Goal: Obtain resource: Obtain resource

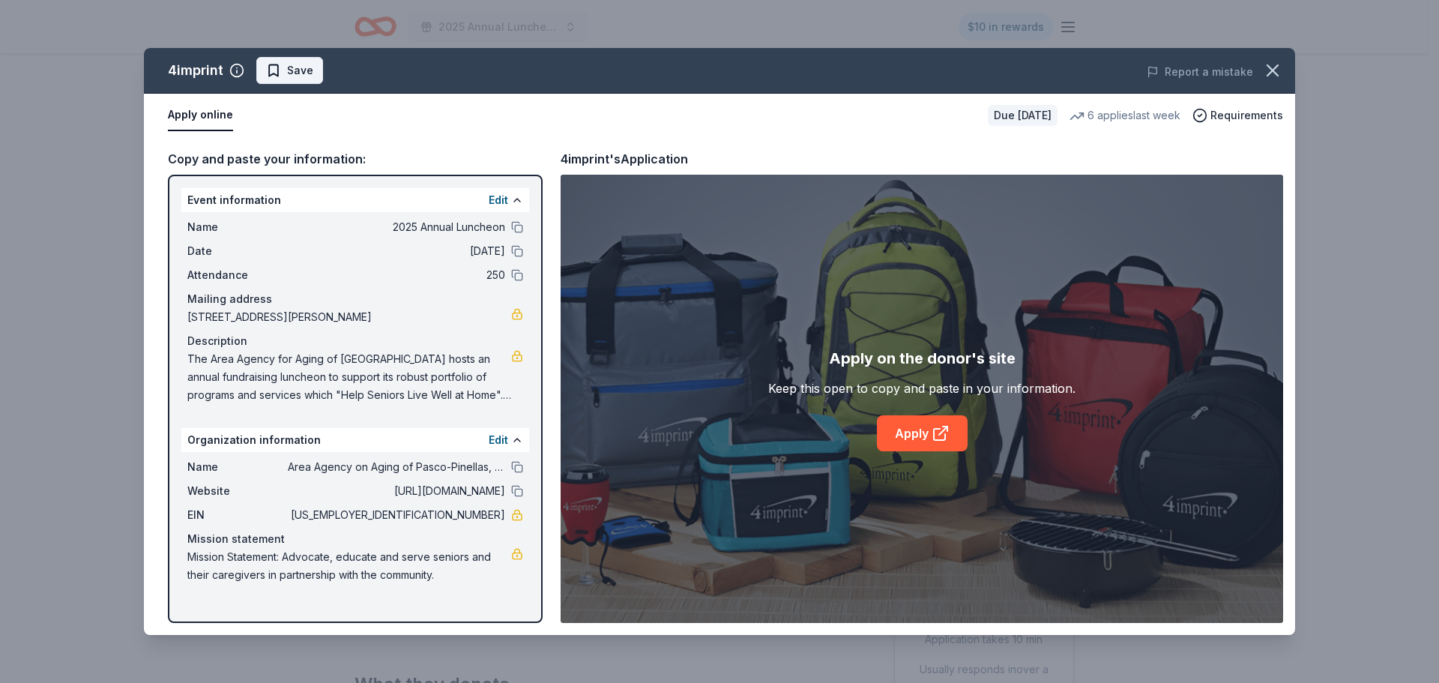
click at [279, 74] on span "Save" at bounding box center [289, 70] width 47 height 18
click at [307, 70] on html "2025 Annual Luncheon $10 in rewards Due in 26 days Share 4imprint New • 1 revie…" at bounding box center [719, 341] width 1439 height 683
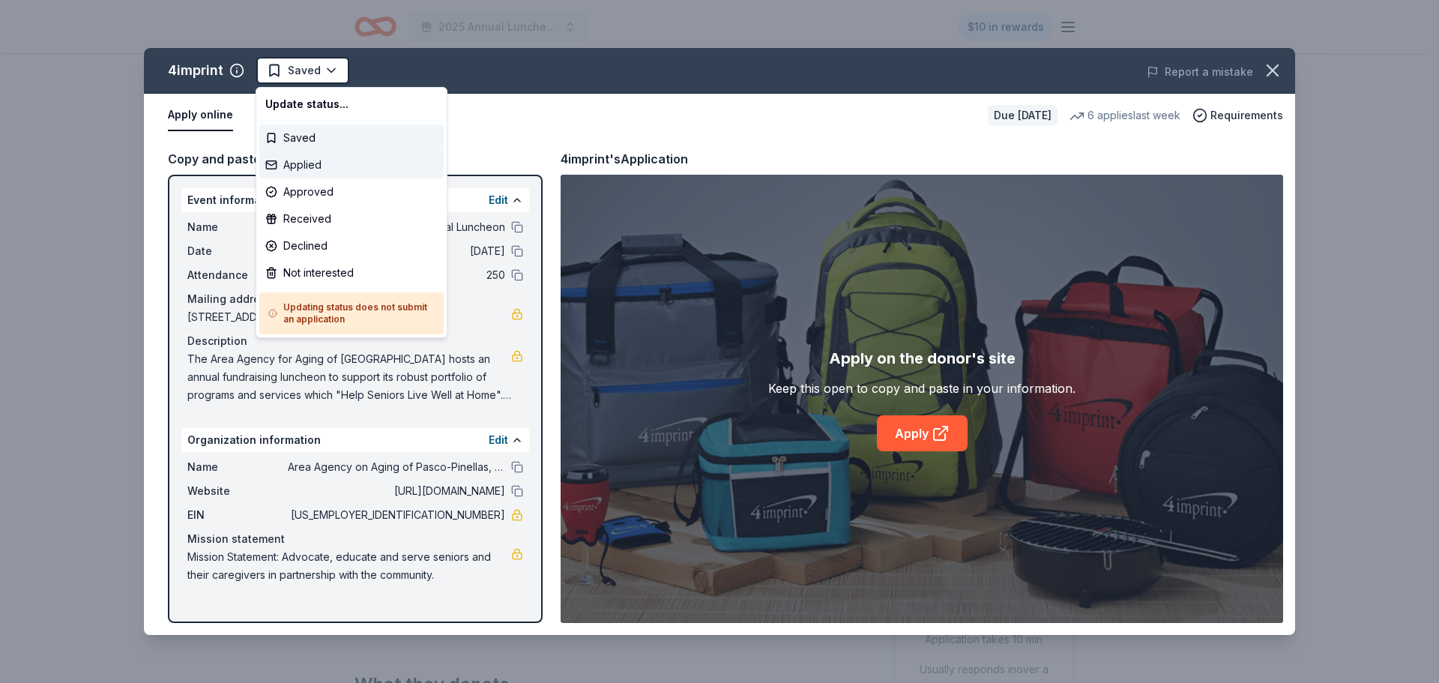
click at [322, 157] on div "Applied" at bounding box center [351, 164] width 184 height 27
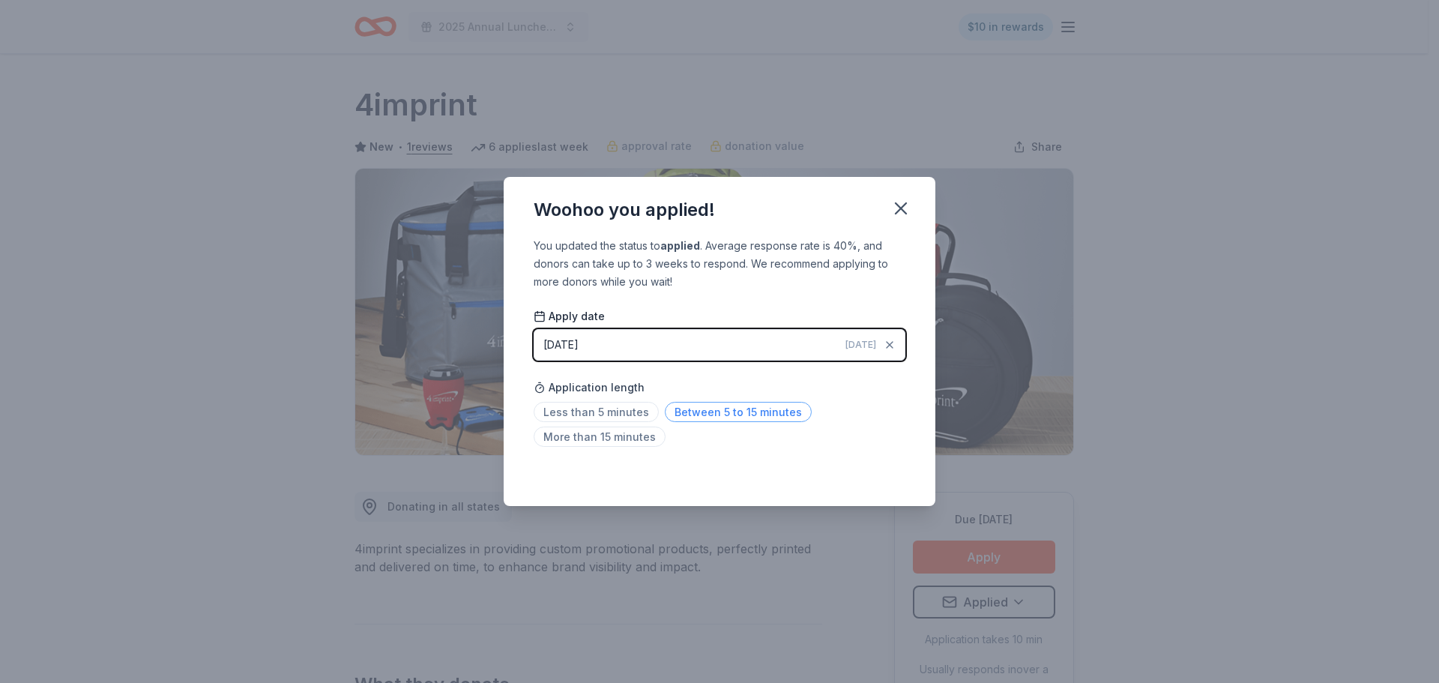
click at [696, 414] on span "Between 5 to 15 minutes" at bounding box center [738, 412] width 147 height 20
click at [899, 209] on icon "button" at bounding box center [901, 208] width 10 height 10
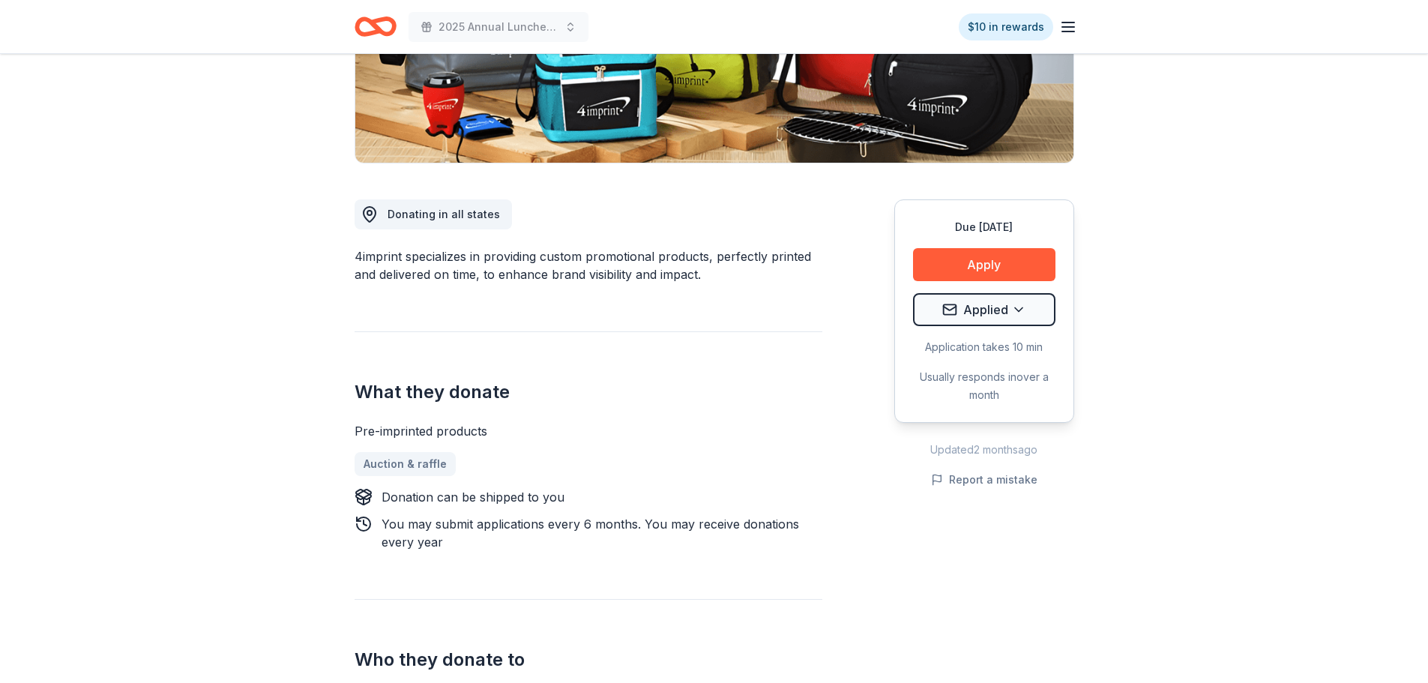
scroll to position [300, 0]
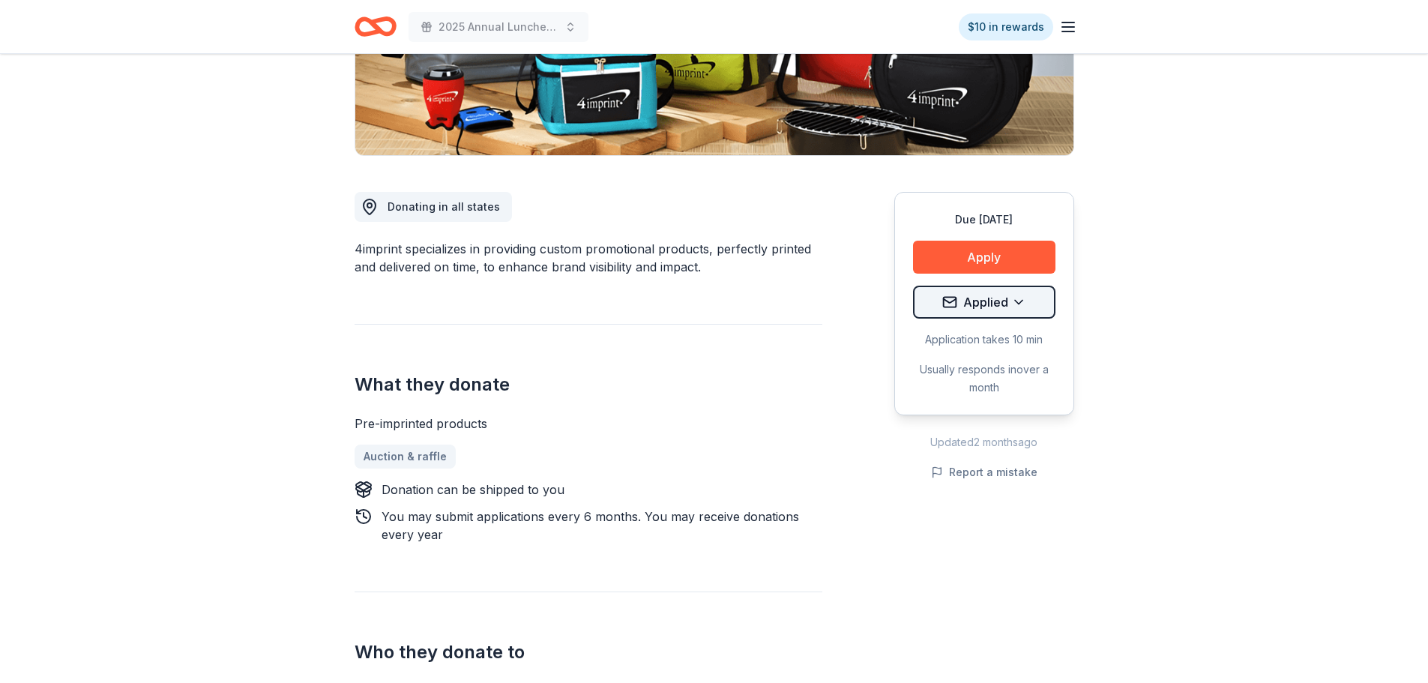
click at [1006, 301] on html "2025 Annual Luncheon $10 in rewards Due in 26 days Share 4imprint New • 1 revie…" at bounding box center [714, 41] width 1428 height 683
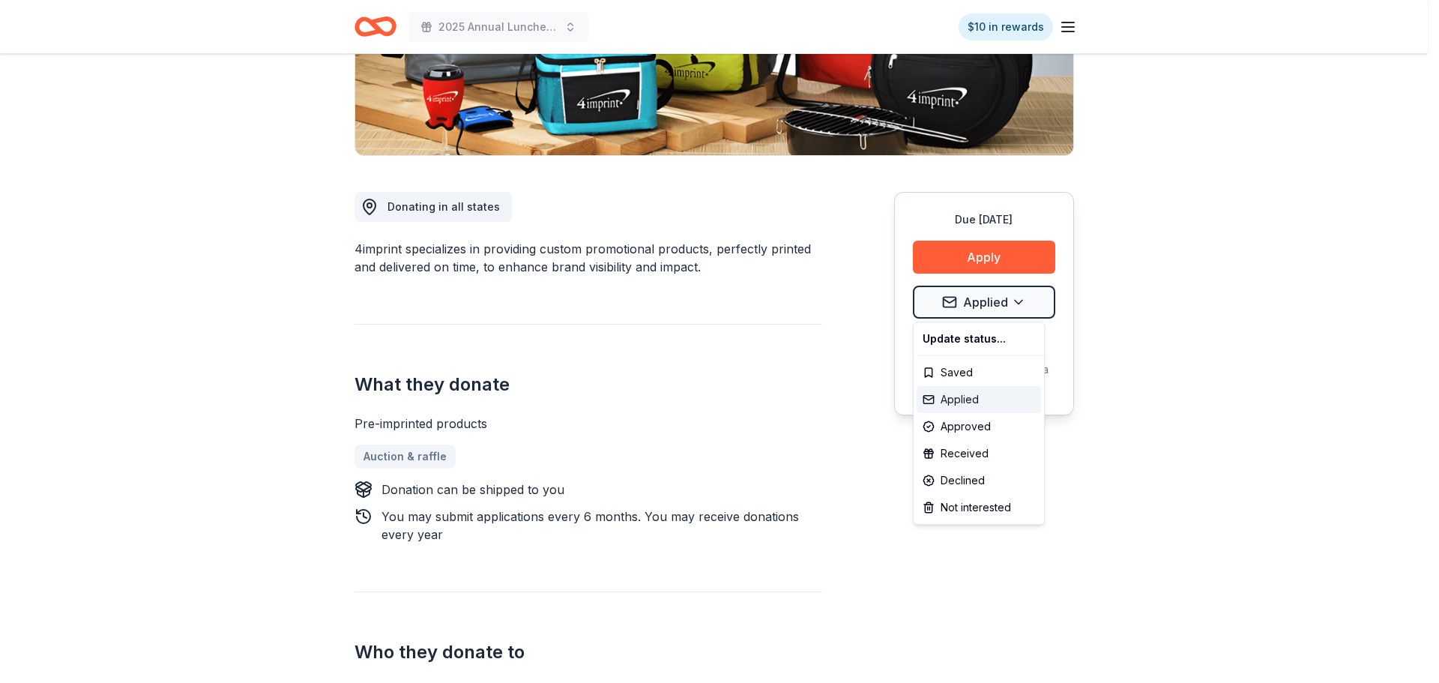
click at [953, 404] on div "Applied" at bounding box center [979, 399] width 124 height 27
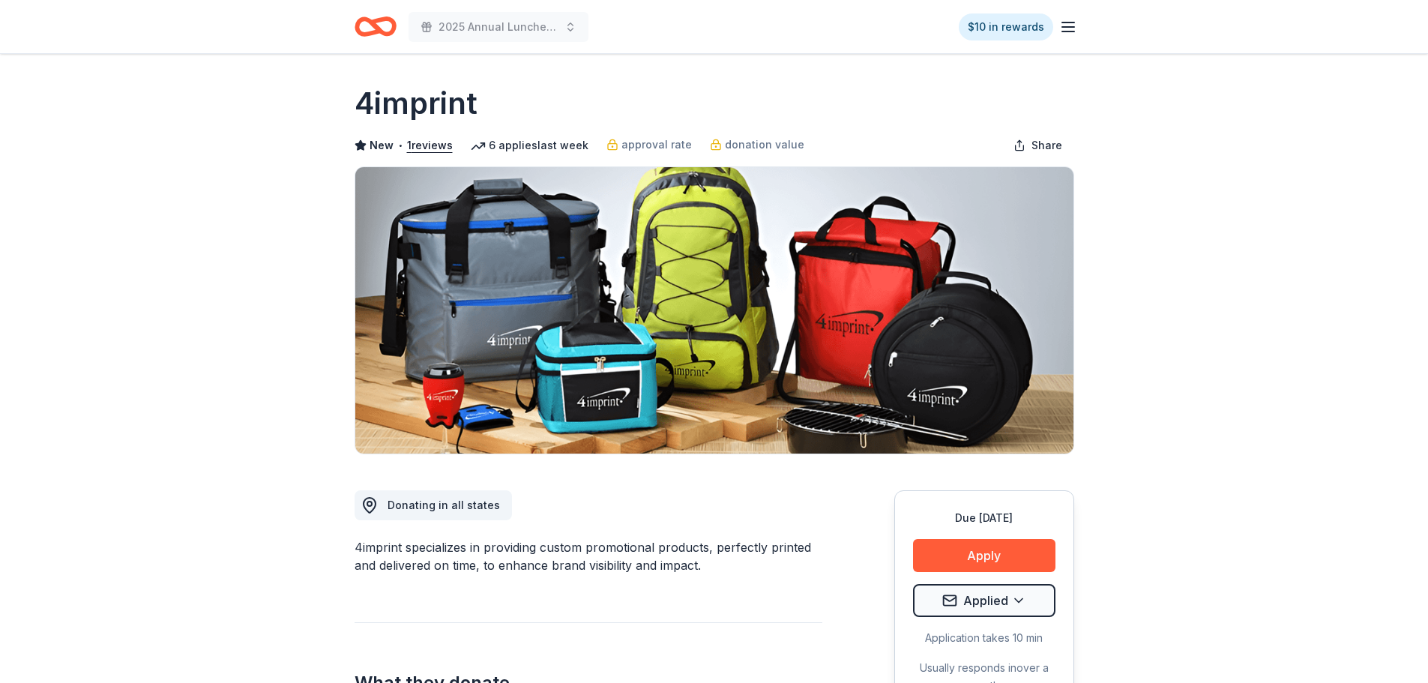
scroll to position [0, 0]
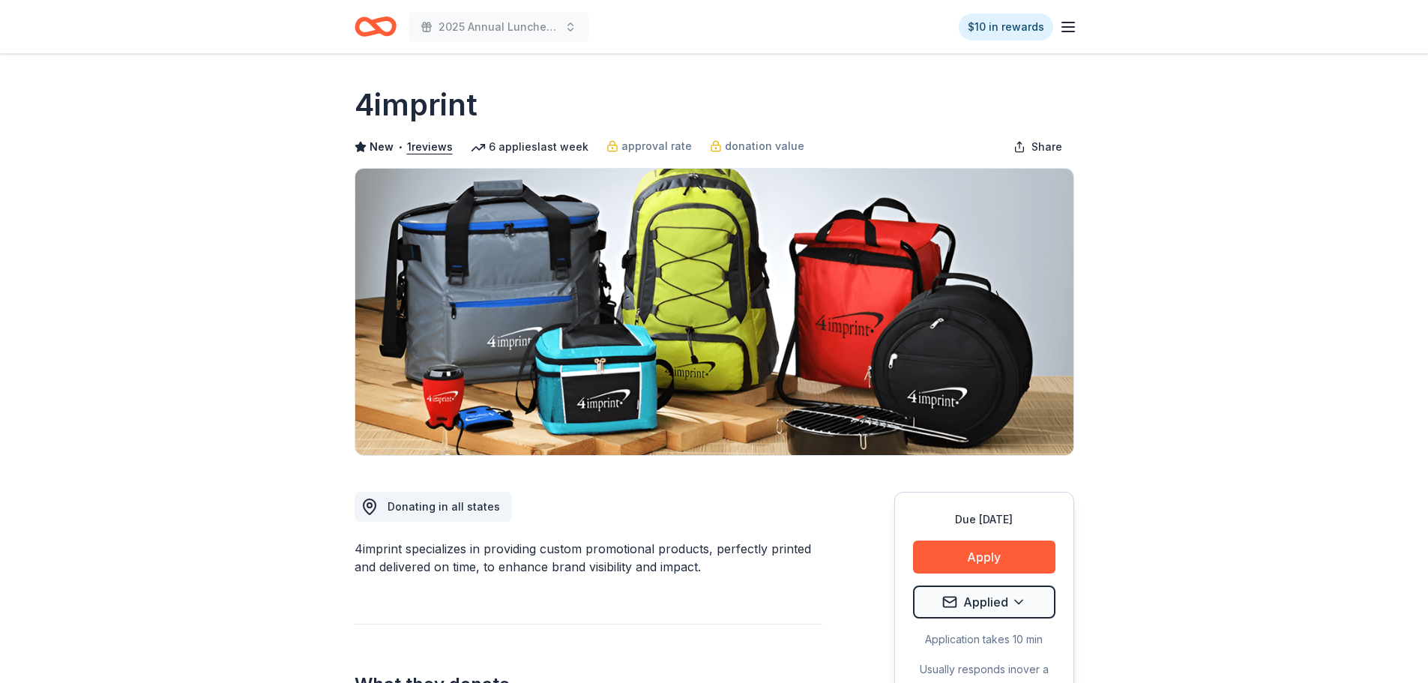
drag, startPoint x: 710, startPoint y: 573, endPoint x: 349, endPoint y: 536, distance: 363.2
